Goal: Task Accomplishment & Management: Complete application form

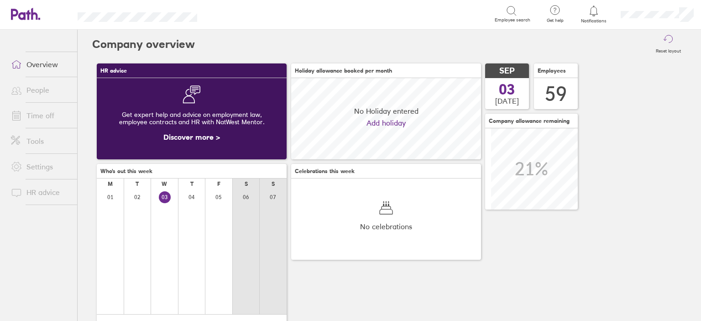
scroll to position [81, 190]
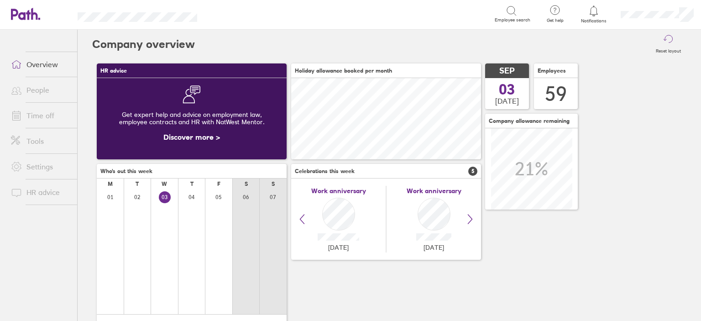
click at [56, 113] on link "Time off" at bounding box center [40, 115] width 73 height 18
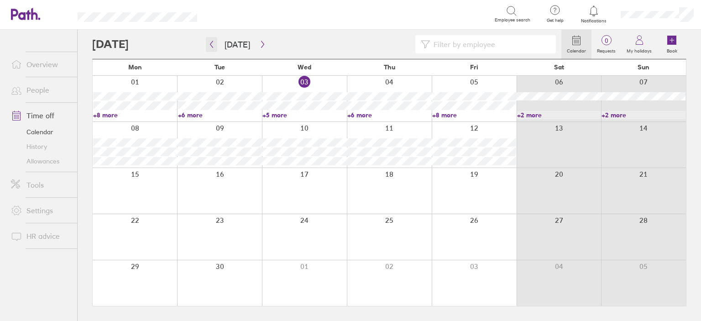
click at [215, 43] on button "button" at bounding box center [211, 44] width 11 height 15
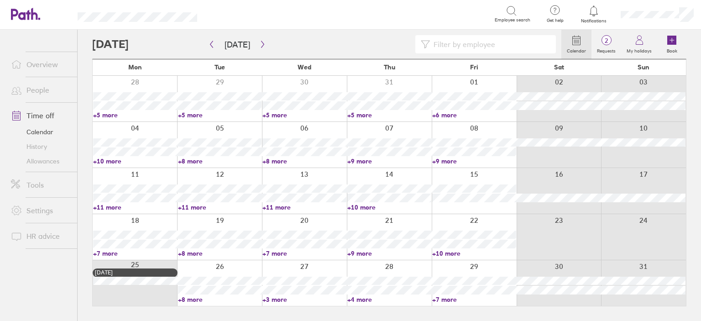
click at [468, 45] on input at bounding box center [490, 44] width 121 height 17
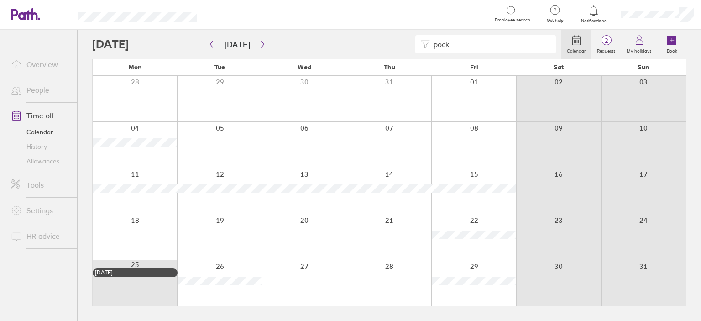
drag, startPoint x: 470, startPoint y: 43, endPoint x: 385, endPoint y: 63, distance: 87.7
click at [385, 63] on div "pock Calendar 2 Requests My holidays Book Today August 2025 Mon Tue Wed Thu Fri…" at bounding box center [390, 175] width 624 height 291
click at [669, 121] on div "04 05 06 07 08 09 10" at bounding box center [389, 144] width 593 height 46
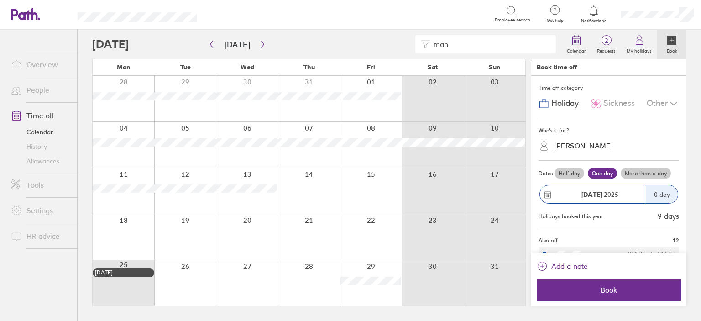
drag, startPoint x: 467, startPoint y: 46, endPoint x: 402, endPoint y: 51, distance: 65.4
click at [402, 51] on div "man" at bounding box center [326, 44] width 469 height 18
drag, startPoint x: 463, startPoint y: 44, endPoint x: 370, endPoint y: 47, distance: 93.6
click at [370, 47] on div "cliv" at bounding box center [326, 44] width 469 height 18
drag, startPoint x: 473, startPoint y: 48, endPoint x: 417, endPoint y: 51, distance: 56.2
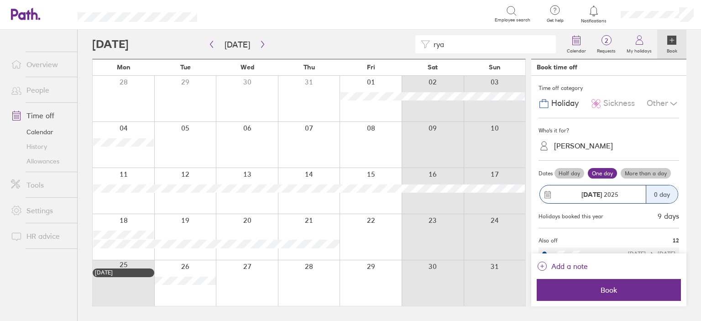
click at [417, 51] on div "rya" at bounding box center [485, 44] width 141 height 18
drag, startPoint x: 477, startPoint y: 40, endPoint x: 398, endPoint y: 49, distance: 79.9
click at [398, 49] on div "brad" at bounding box center [326, 44] width 469 height 18
drag, startPoint x: 482, startPoint y: 41, endPoint x: 400, endPoint y: 46, distance: 82.8
click at [400, 46] on div "jawa" at bounding box center [326, 44] width 469 height 18
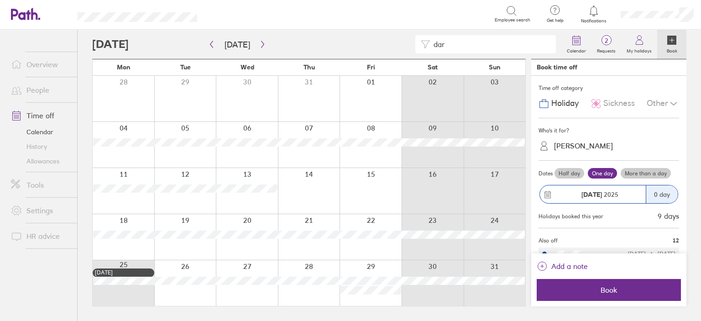
drag, startPoint x: 458, startPoint y: 51, endPoint x: 411, endPoint y: 47, distance: 47.1
click at [411, 47] on div "dar" at bounding box center [326, 44] width 469 height 18
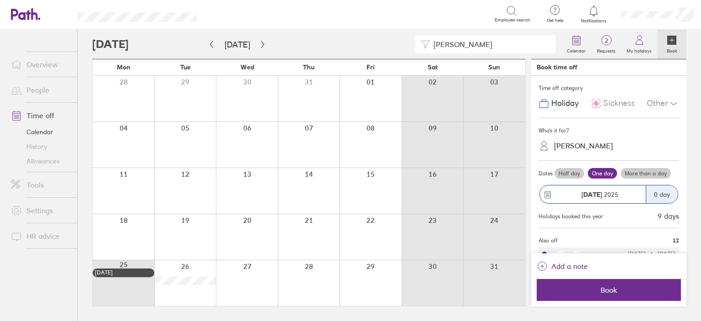
drag, startPoint x: 450, startPoint y: 44, endPoint x: 412, endPoint y: 43, distance: 37.9
click at [412, 43] on div "liam" at bounding box center [326, 44] width 469 height 18
drag, startPoint x: 483, startPoint y: 43, endPoint x: 395, endPoint y: 50, distance: 88.4
click at [395, 50] on div "bret" at bounding box center [326, 44] width 469 height 18
drag, startPoint x: 456, startPoint y: 45, endPoint x: 398, endPoint y: 42, distance: 58.5
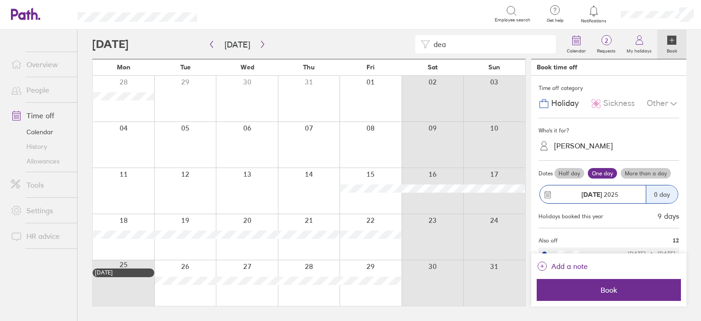
click at [398, 42] on div "dea" at bounding box center [326, 44] width 469 height 18
type input "dodg"
